Goal: Check status: Check status

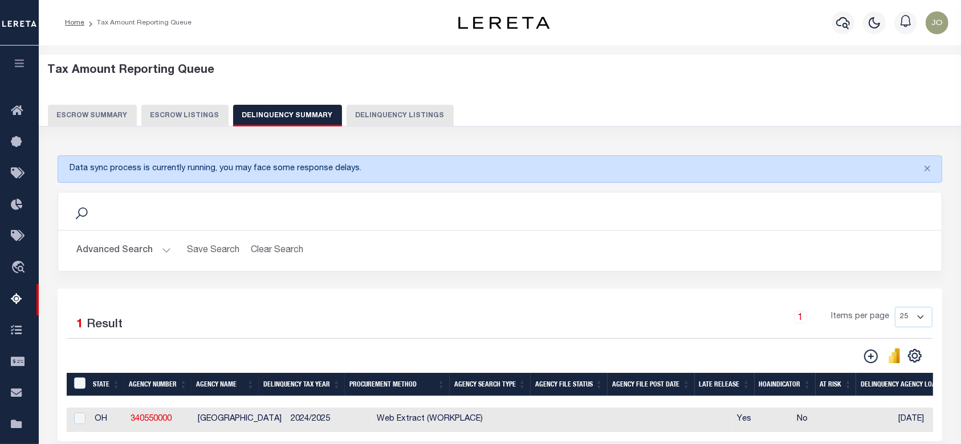
click at [136, 251] on button "Advanced Search" at bounding box center [123, 251] width 95 height 22
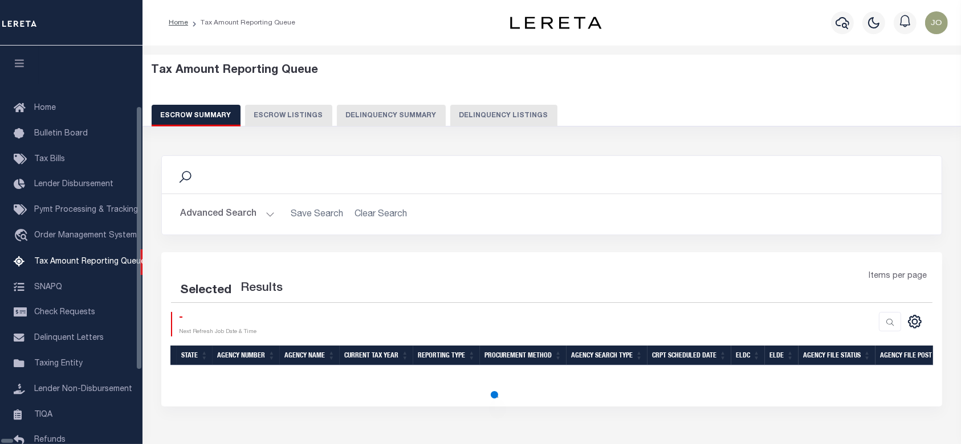
scroll to position [102, 0]
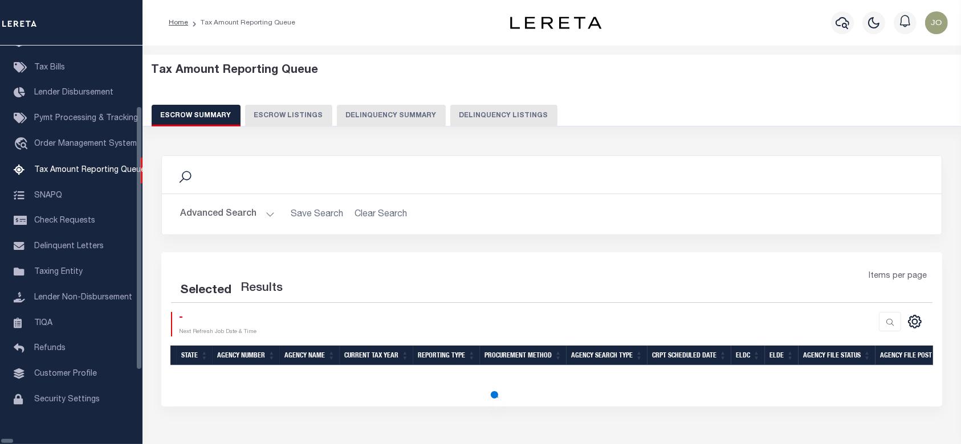
click at [383, 119] on button "Delinquency Summary" at bounding box center [391, 116] width 109 height 22
select select
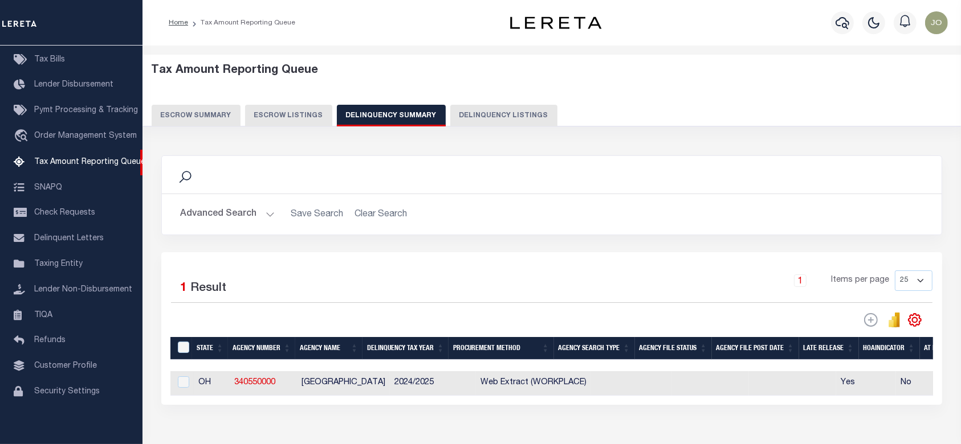
scroll to position [72, 0]
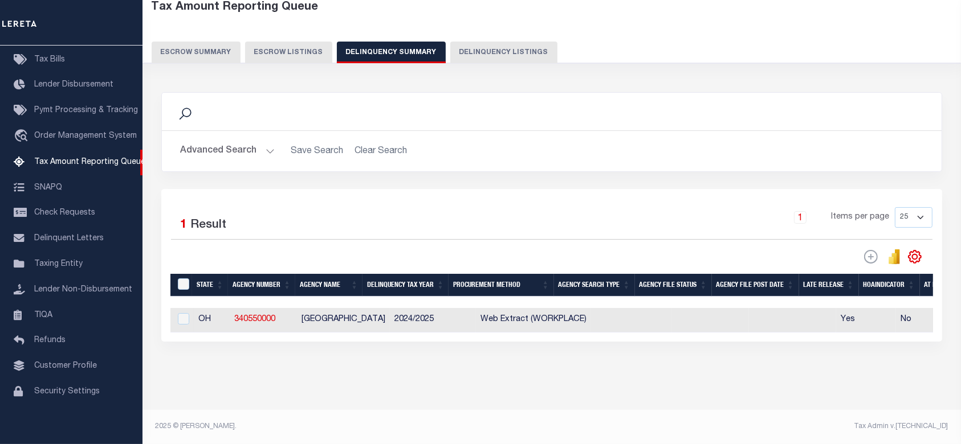
click at [252, 141] on button "Advanced Search" at bounding box center [227, 151] width 95 height 22
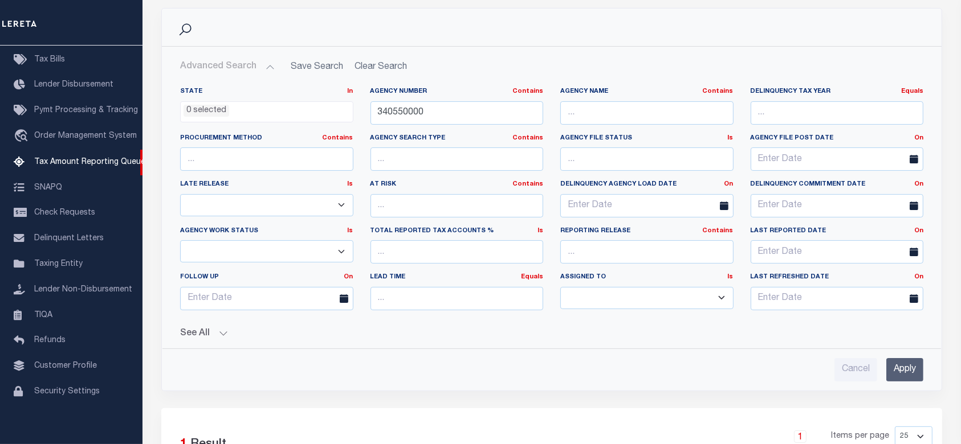
scroll to position [223, 0]
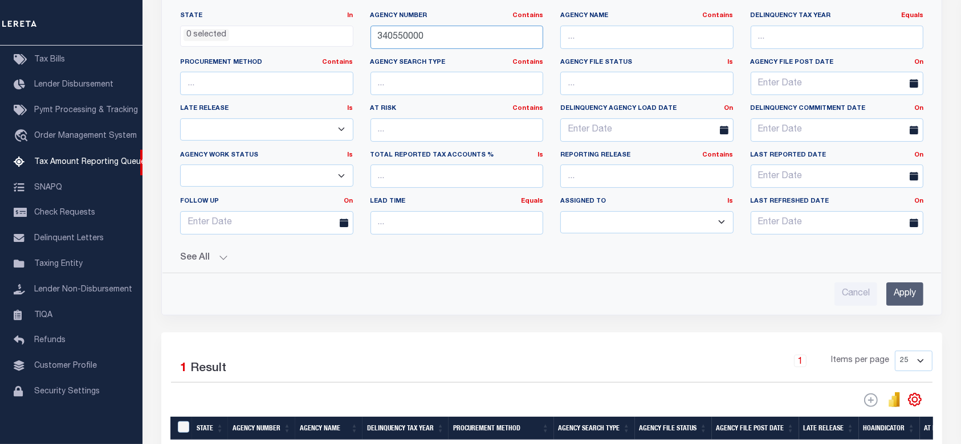
click at [495, 27] on input "340550000" at bounding box center [456, 37] width 173 height 23
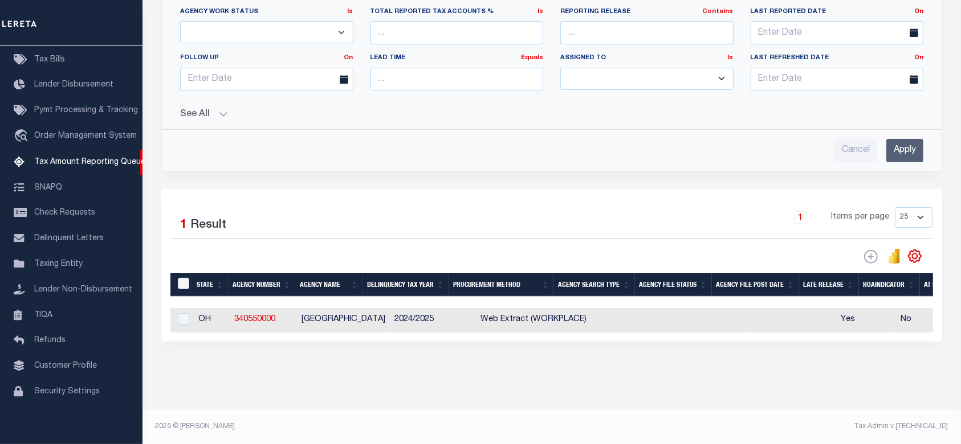
click at [919, 146] on input "Apply" at bounding box center [904, 150] width 37 height 23
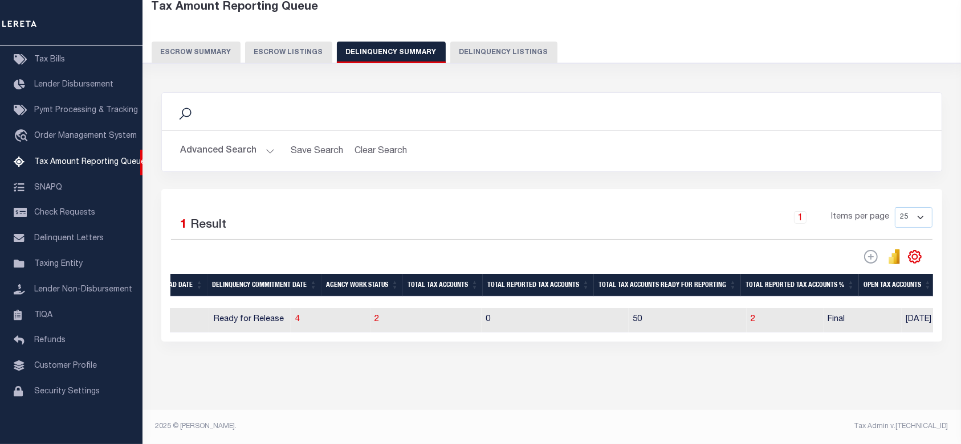
scroll to position [0, 0]
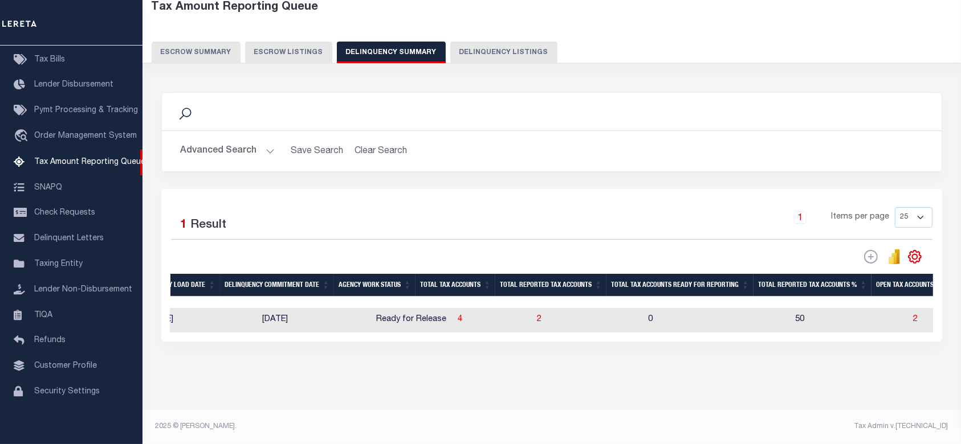
click at [453, 316] on td "4" at bounding box center [493, 320] width 80 height 25
checkbox input "true"
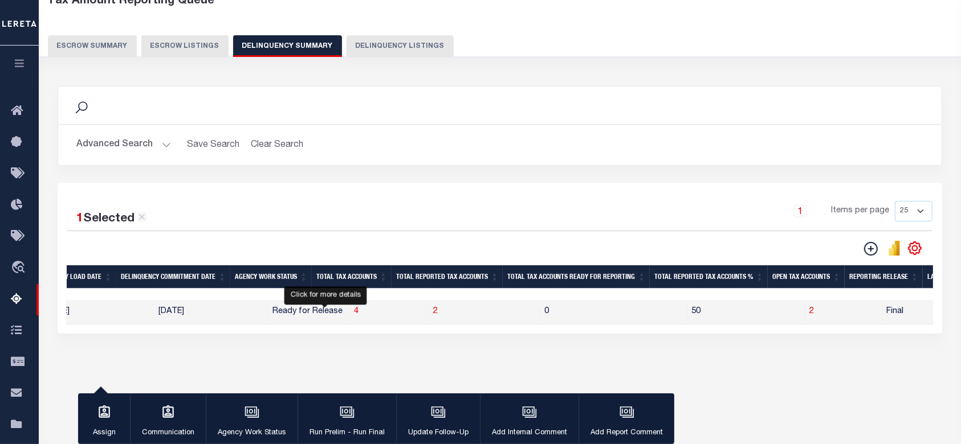
click at [354, 316] on span "4" at bounding box center [356, 312] width 5 height 8
select select "100"
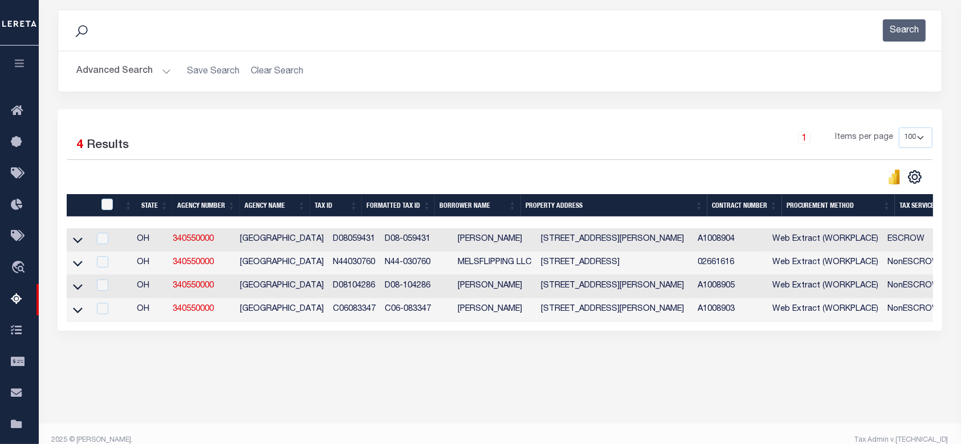
scroll to position [0, 757]
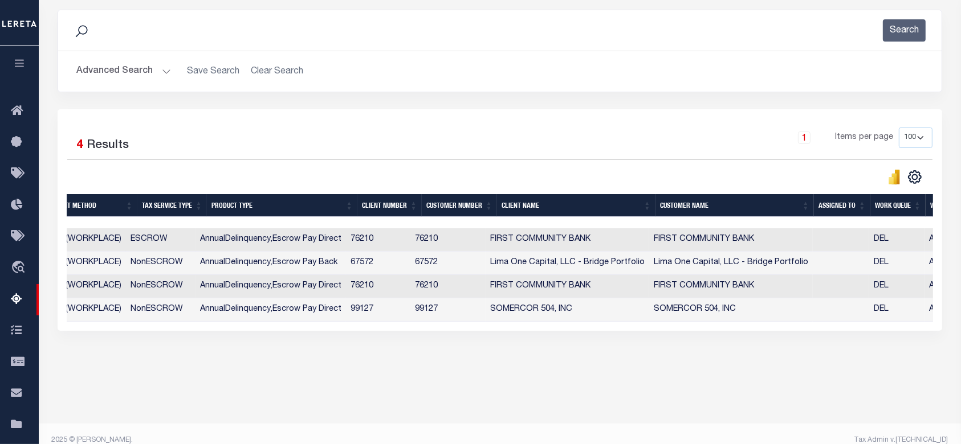
drag, startPoint x: 564, startPoint y: 334, endPoint x: 641, endPoint y: 343, distance: 78.0
click at [641, 343] on div "Data sync process is currently running, you may face some response delays. Sear…" at bounding box center [500, 181] width 900 height 367
